Goal: Task Accomplishment & Management: Use online tool/utility

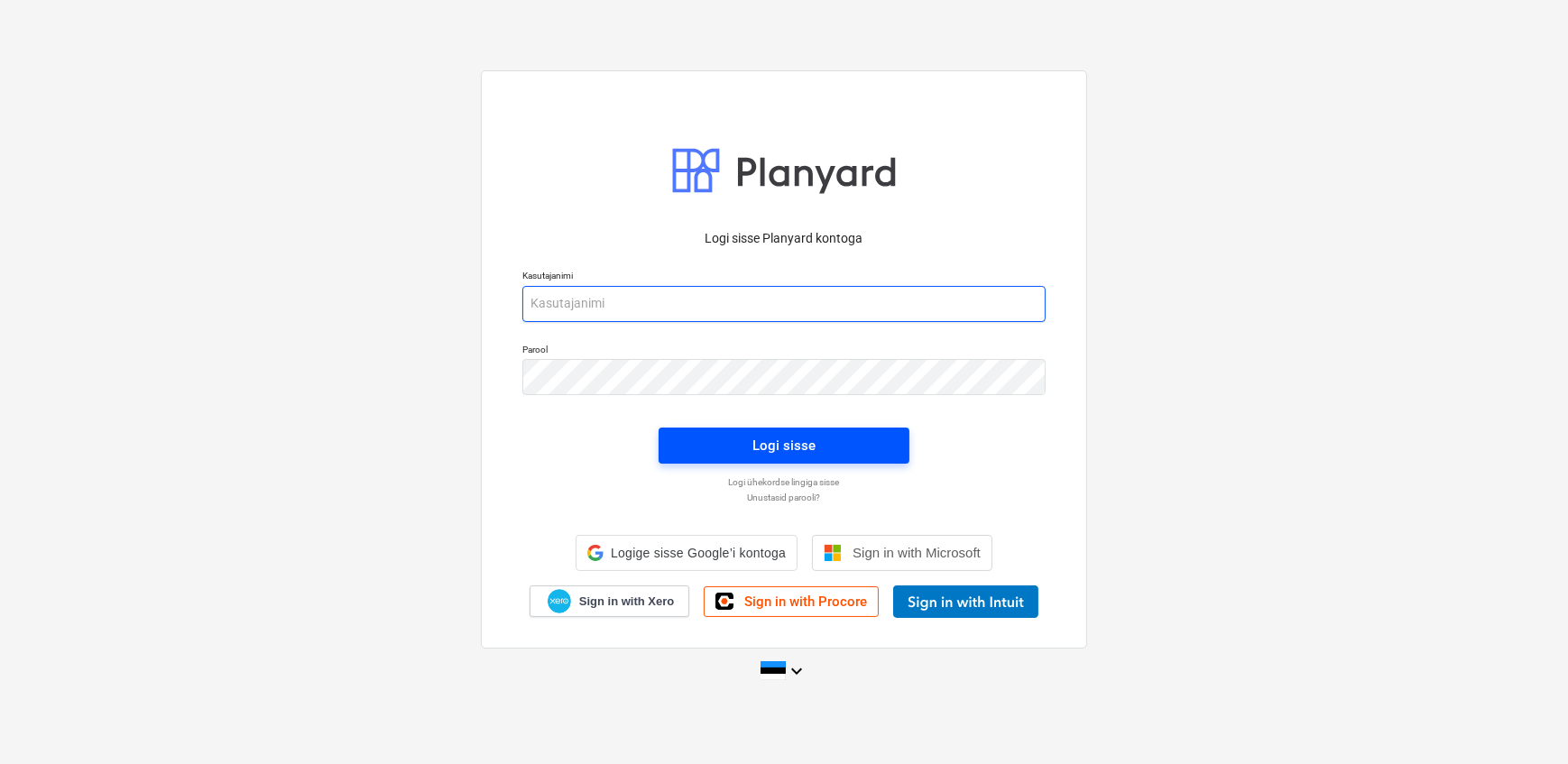
type input "[EMAIL_ADDRESS][DOMAIN_NAME]"
click at [808, 442] on div "Logi sisse" at bounding box center [784, 446] width 63 height 23
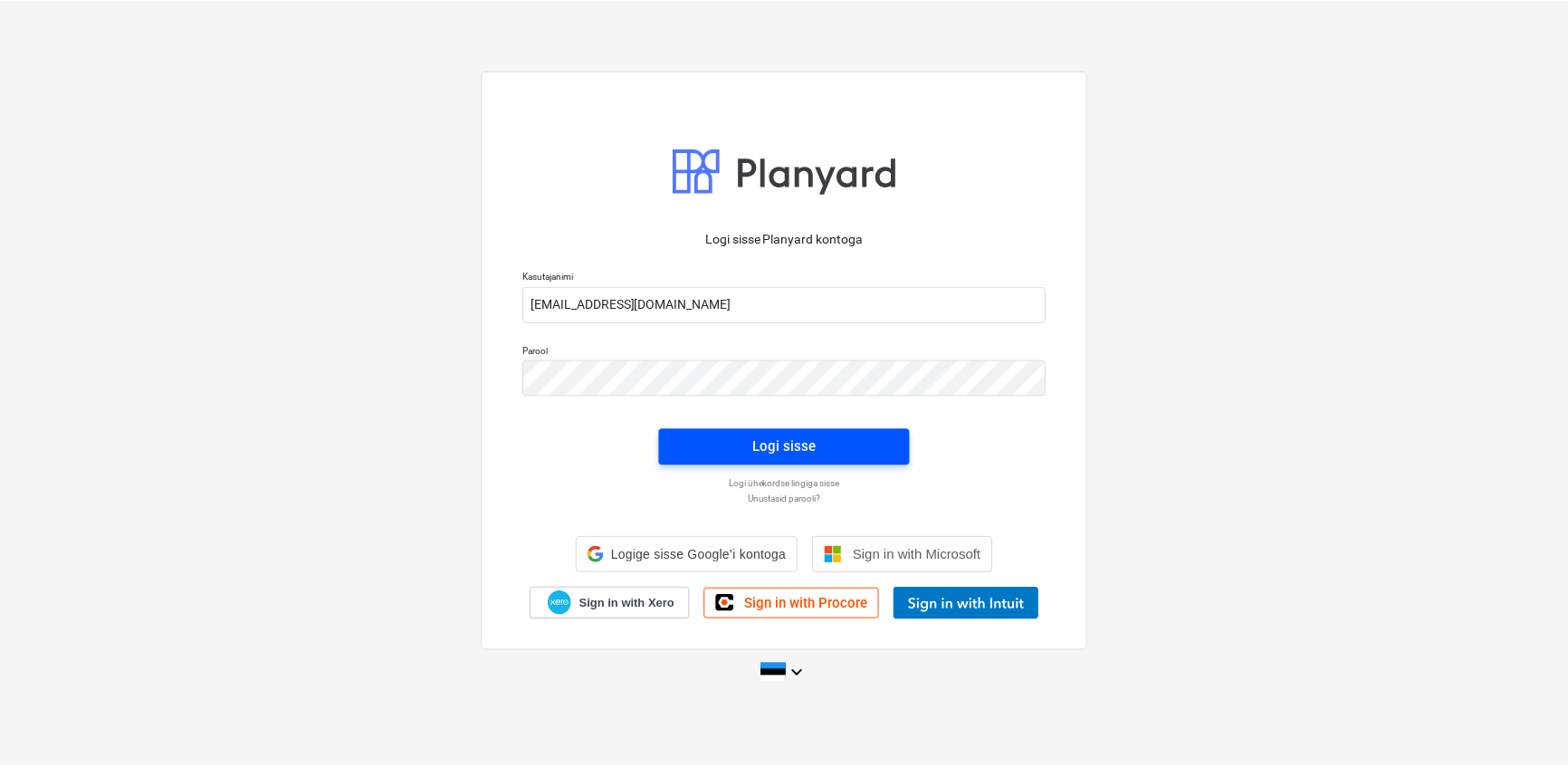
scroll to position [148, 0]
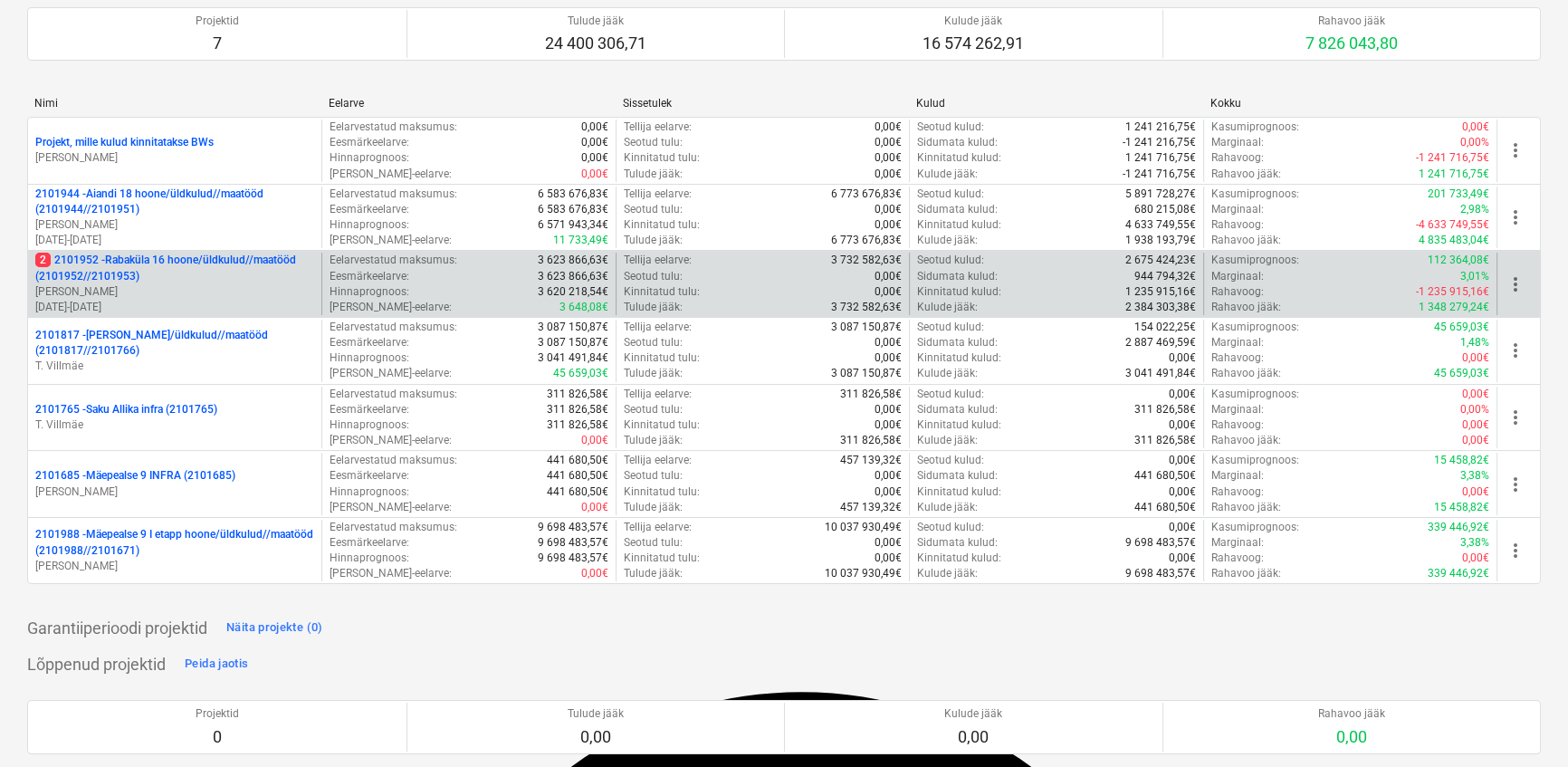
scroll to position [246, 0]
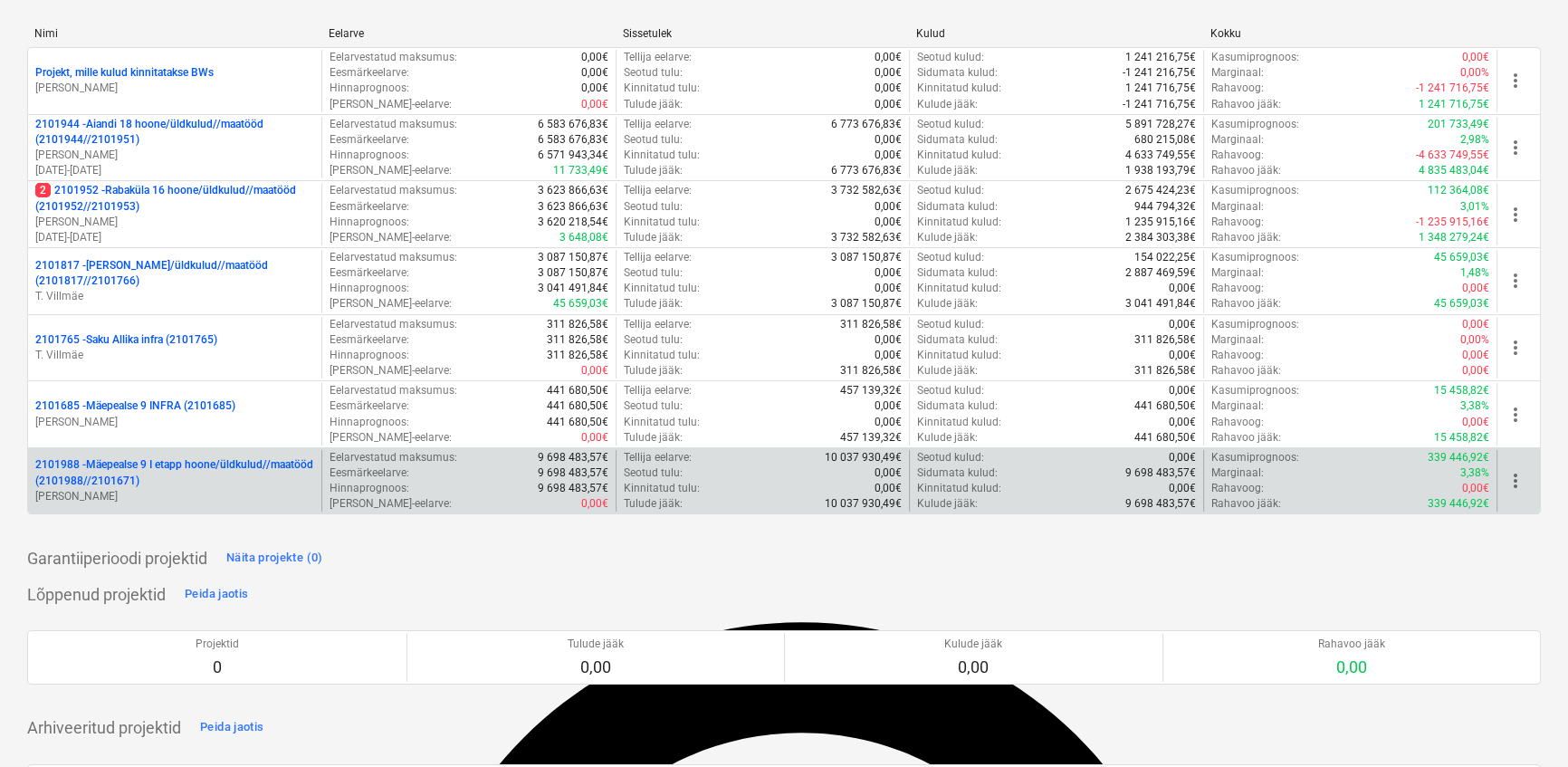
click at [207, 474] on p "2101988 - Mäepealse 9 I etapp hoone/üldkulud//maatööd (2101988//2101671)" at bounding box center [174, 473] width 279 height 31
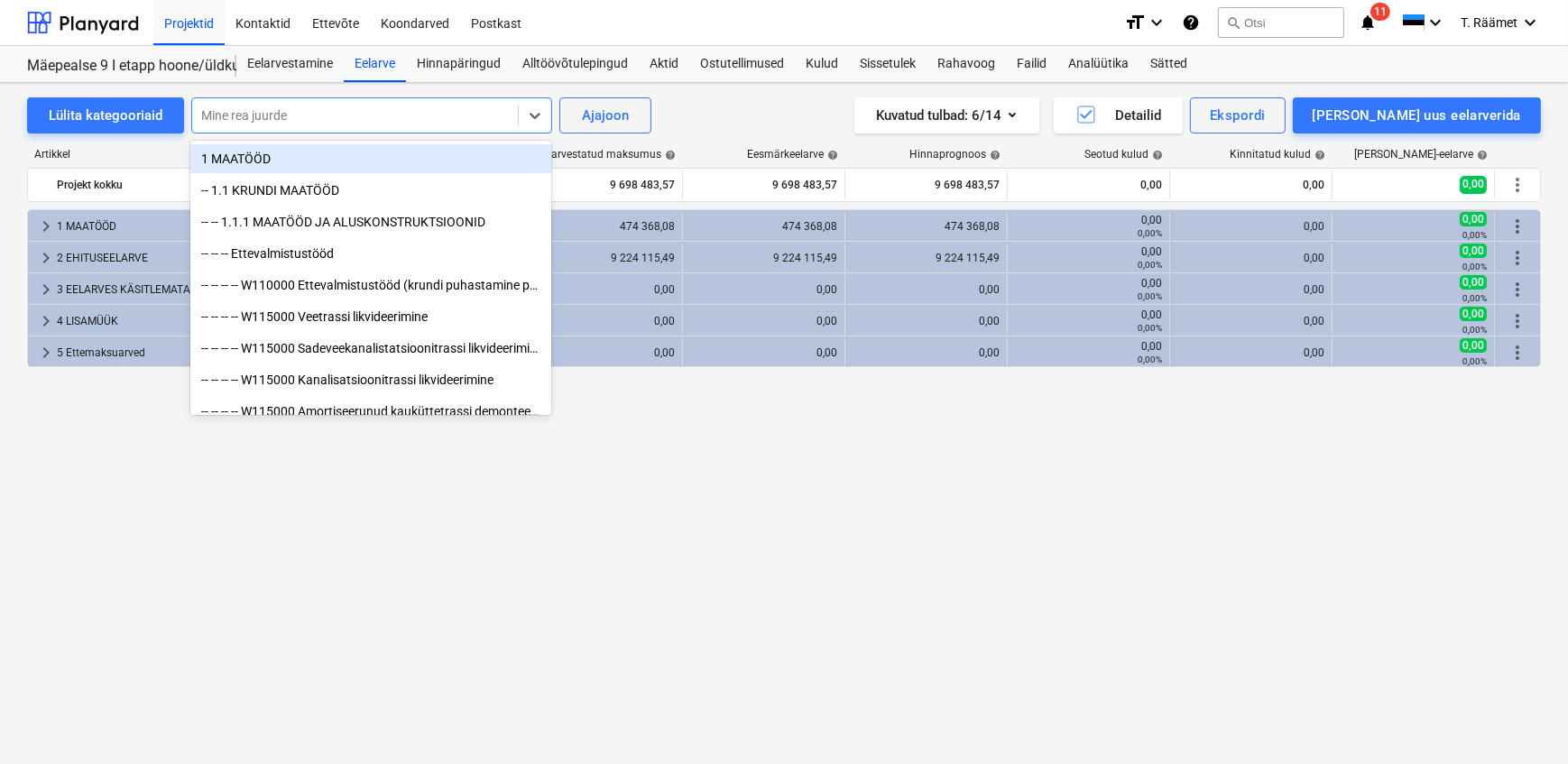
click at [414, 115] on div at bounding box center [355, 115] width 308 height 18
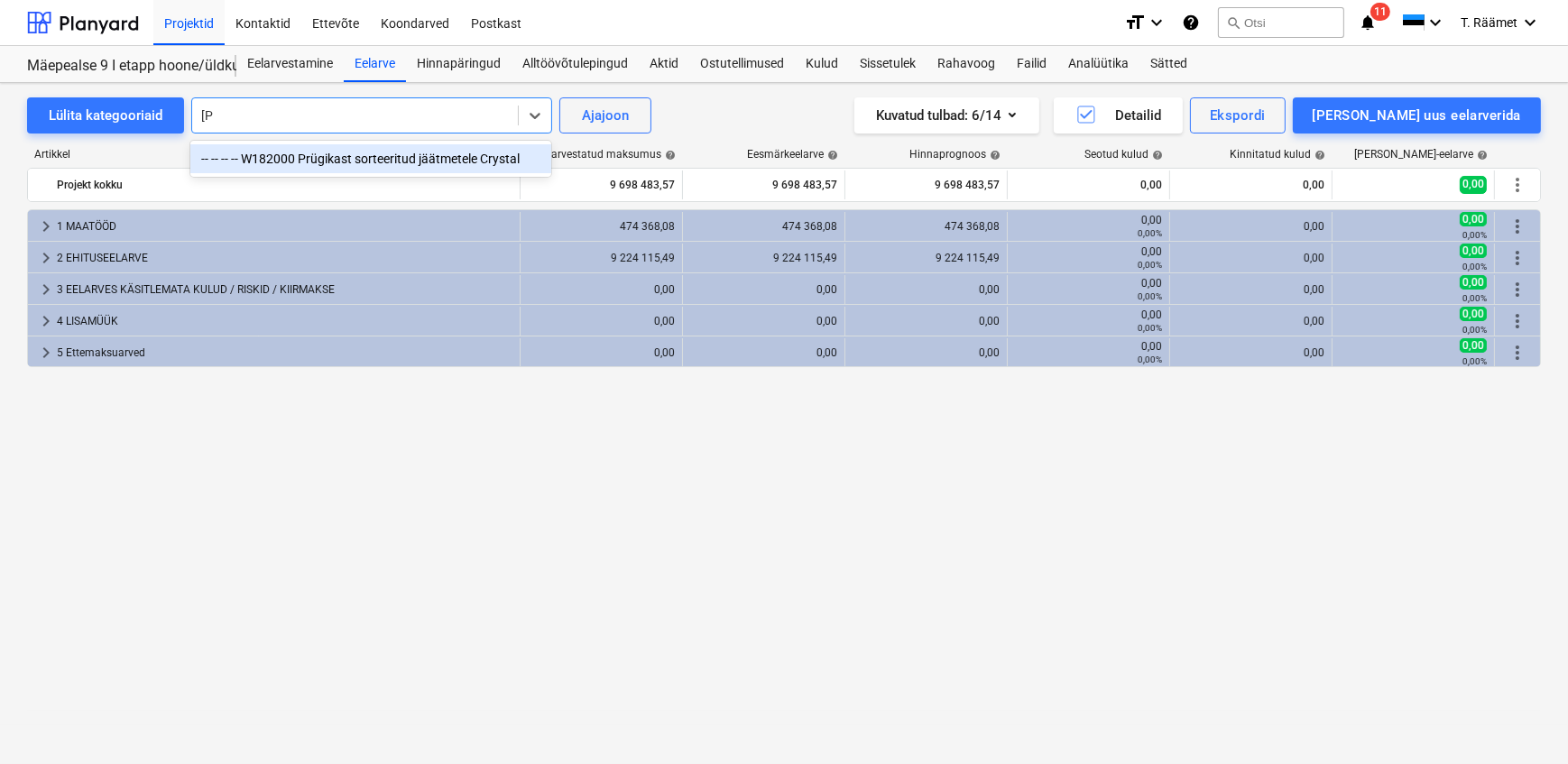
type input "j"
type input "omaniku"
